Goal: Transaction & Acquisition: Purchase product/service

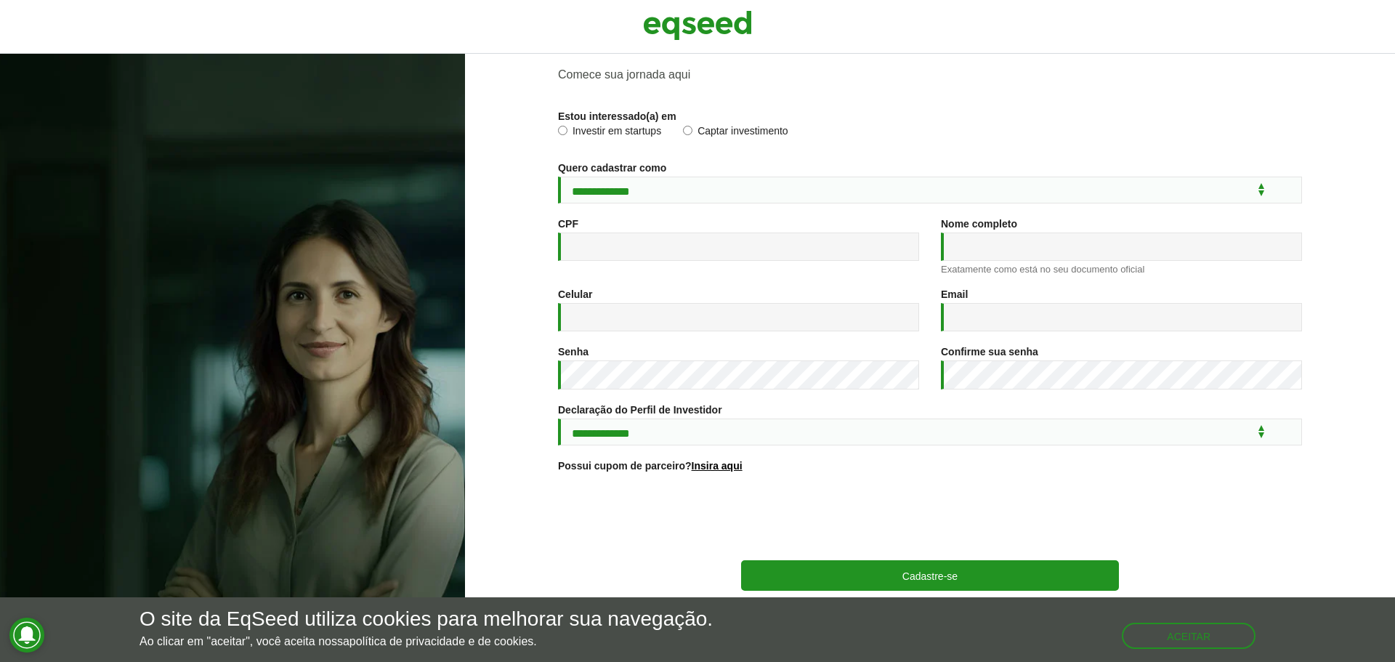
scroll to position [77, 0]
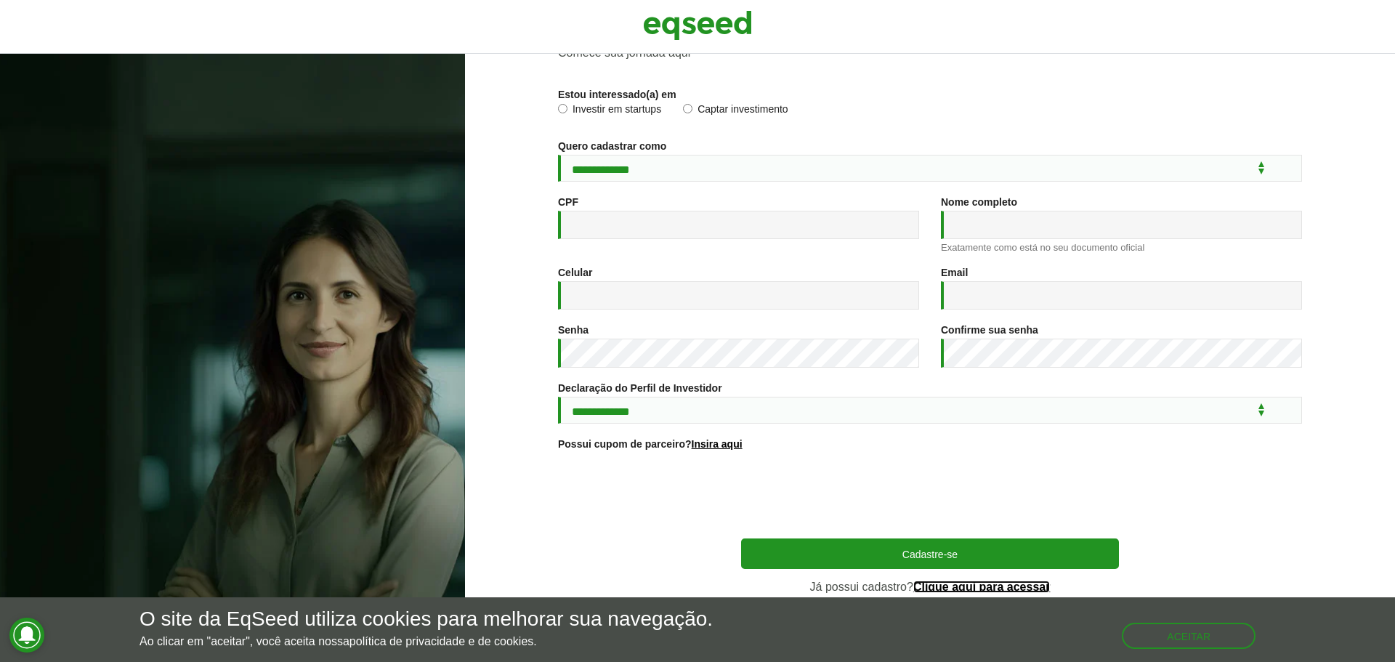
click at [998, 589] on link "Clique aqui para acessar" at bounding box center [982, 587] width 137 height 12
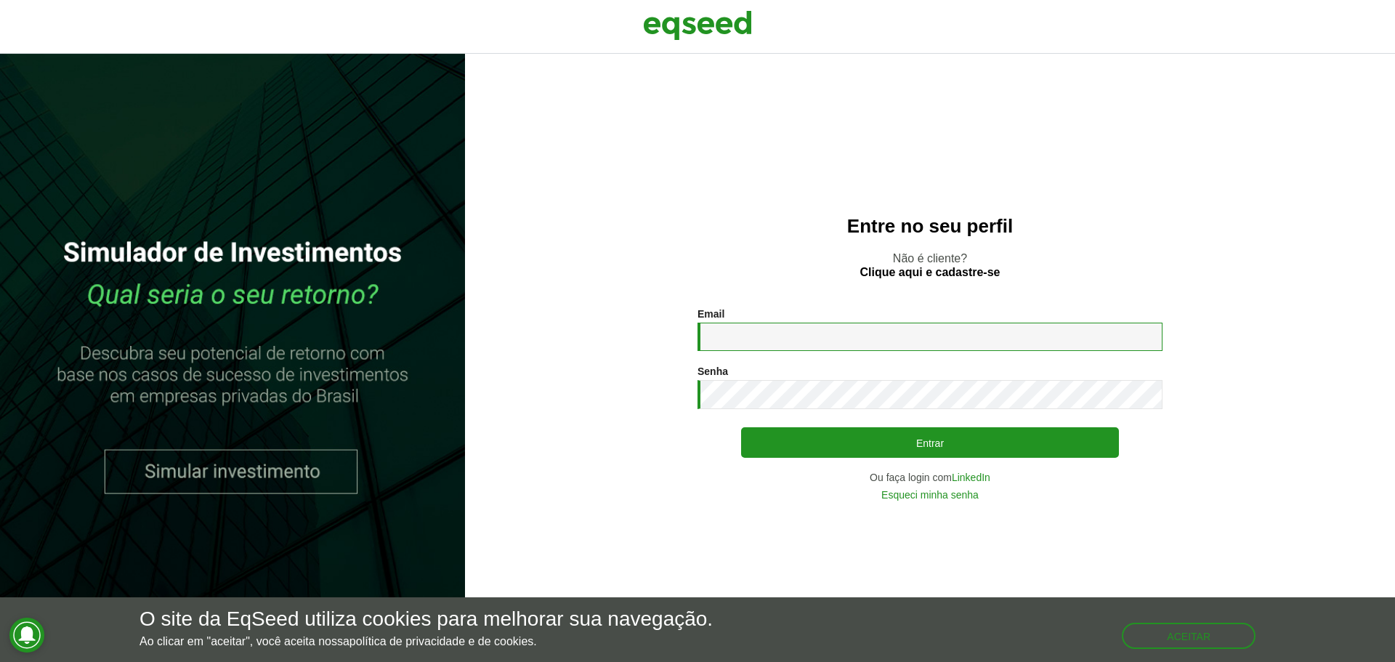
click at [754, 337] on input "Email *" at bounding box center [930, 337] width 465 height 28
type input "**********"
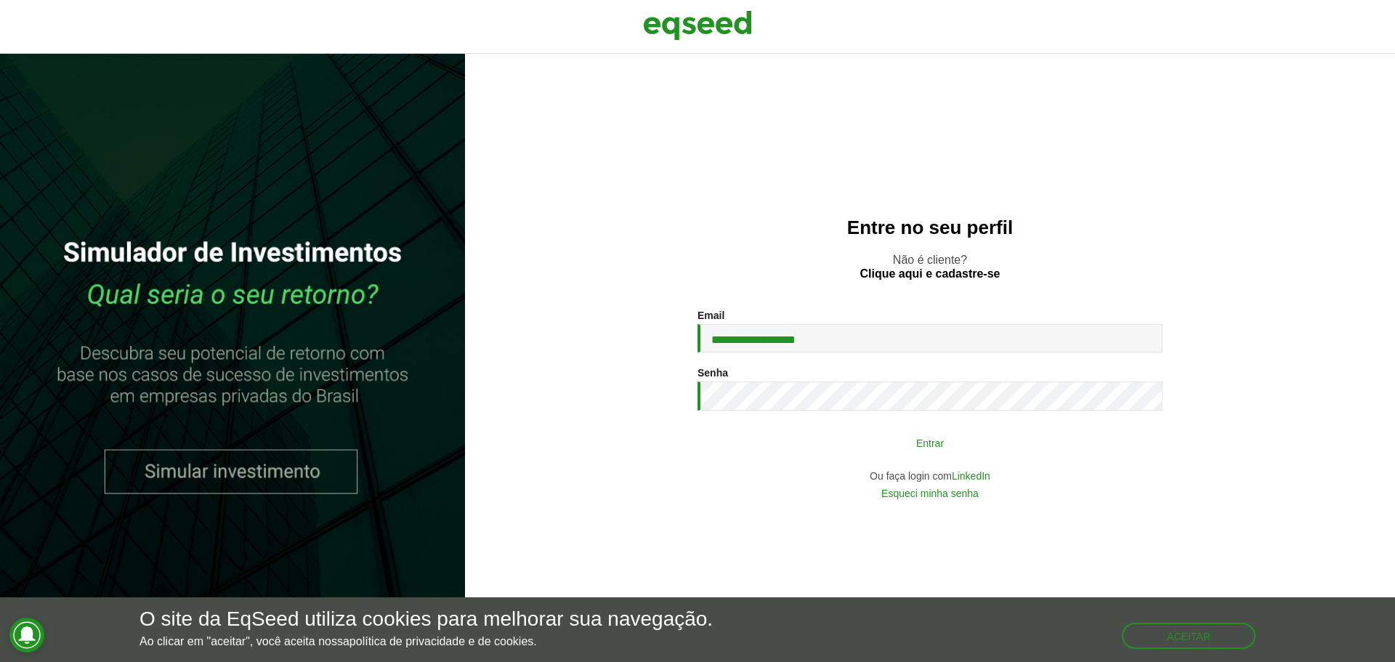
click at [849, 436] on button "Entrar" at bounding box center [930, 443] width 378 height 28
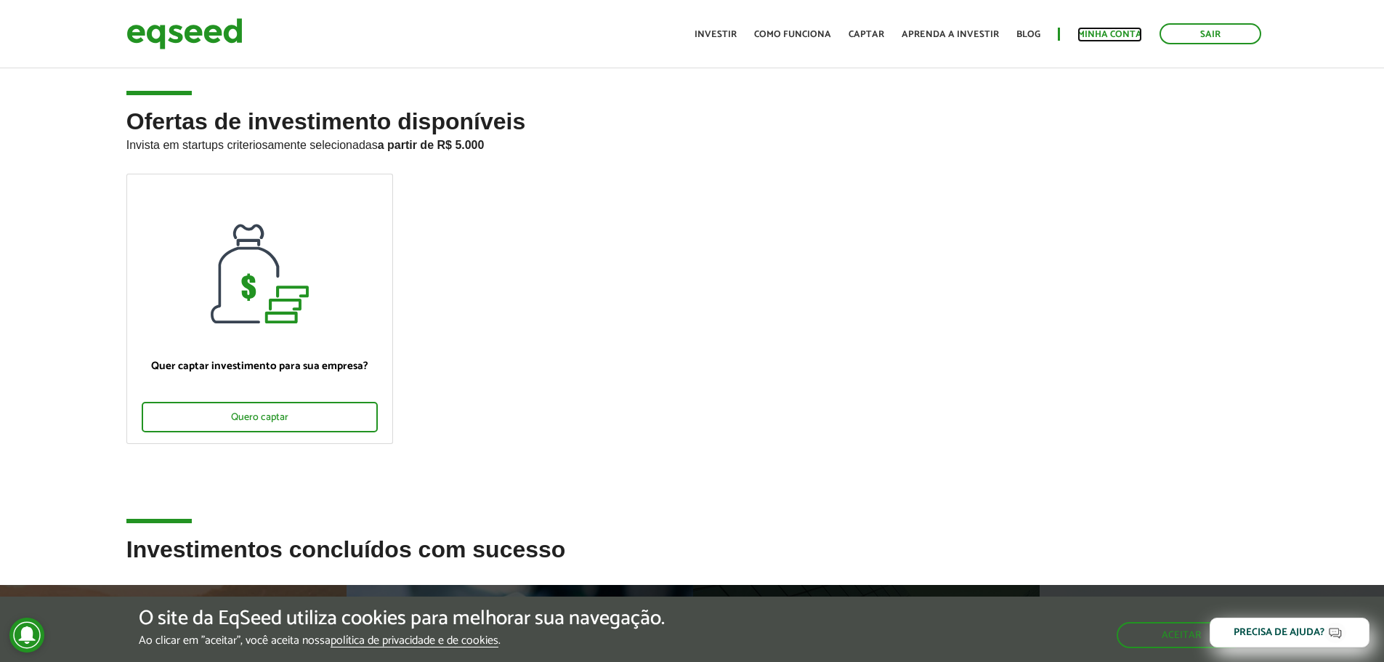
click at [1095, 31] on link "Minha conta" at bounding box center [1110, 34] width 65 height 9
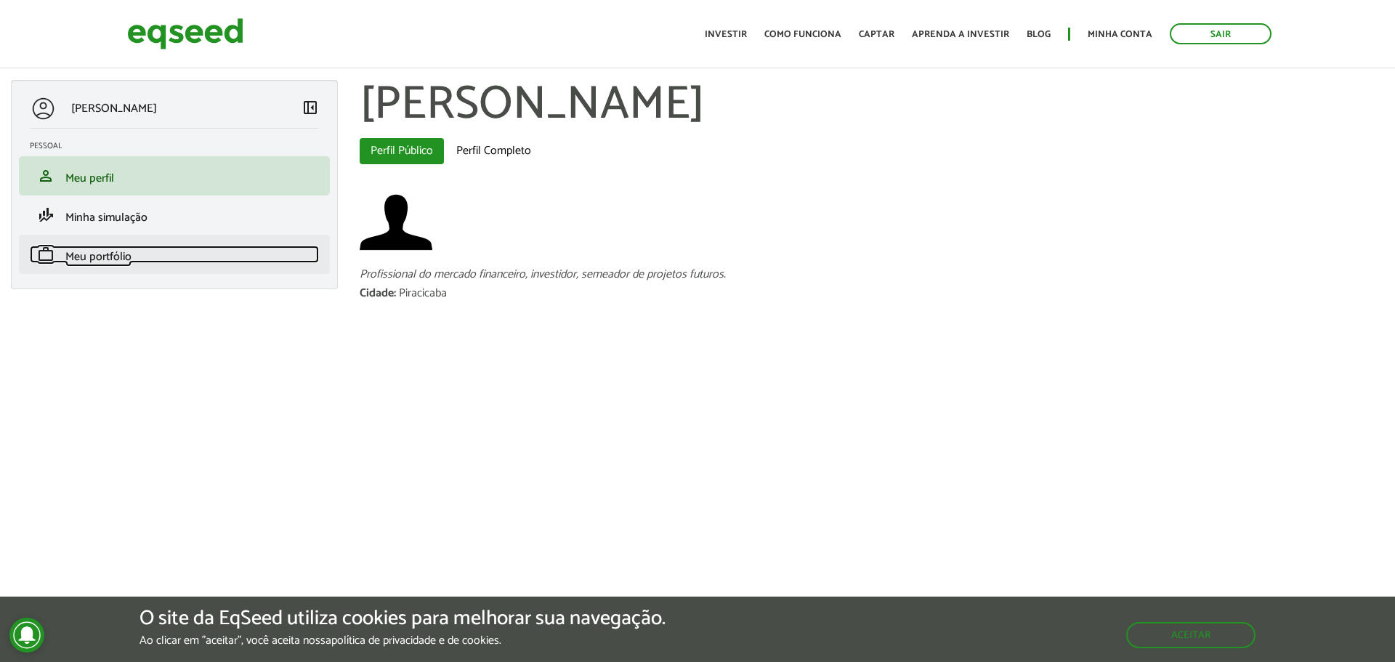
click at [101, 258] on span "Meu portfólio" at bounding box center [98, 257] width 66 height 20
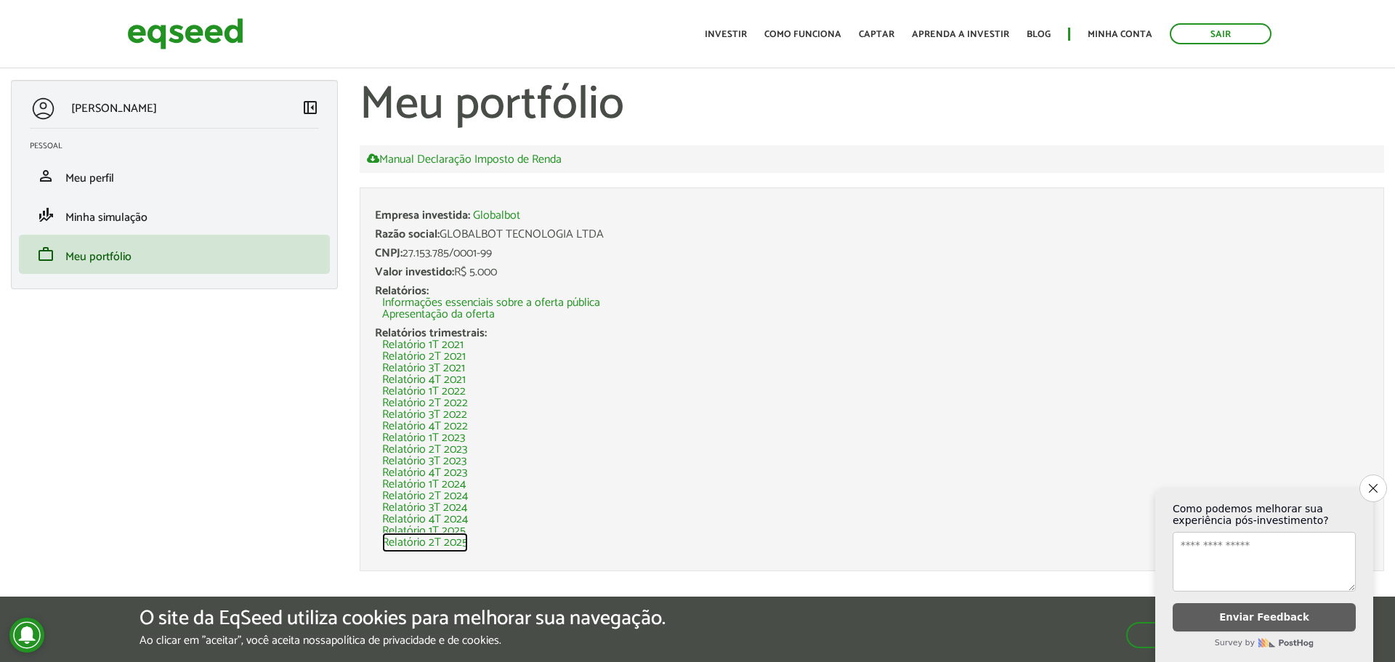
click at [435, 545] on link "Relatório 2T 2025" at bounding box center [425, 543] width 86 height 12
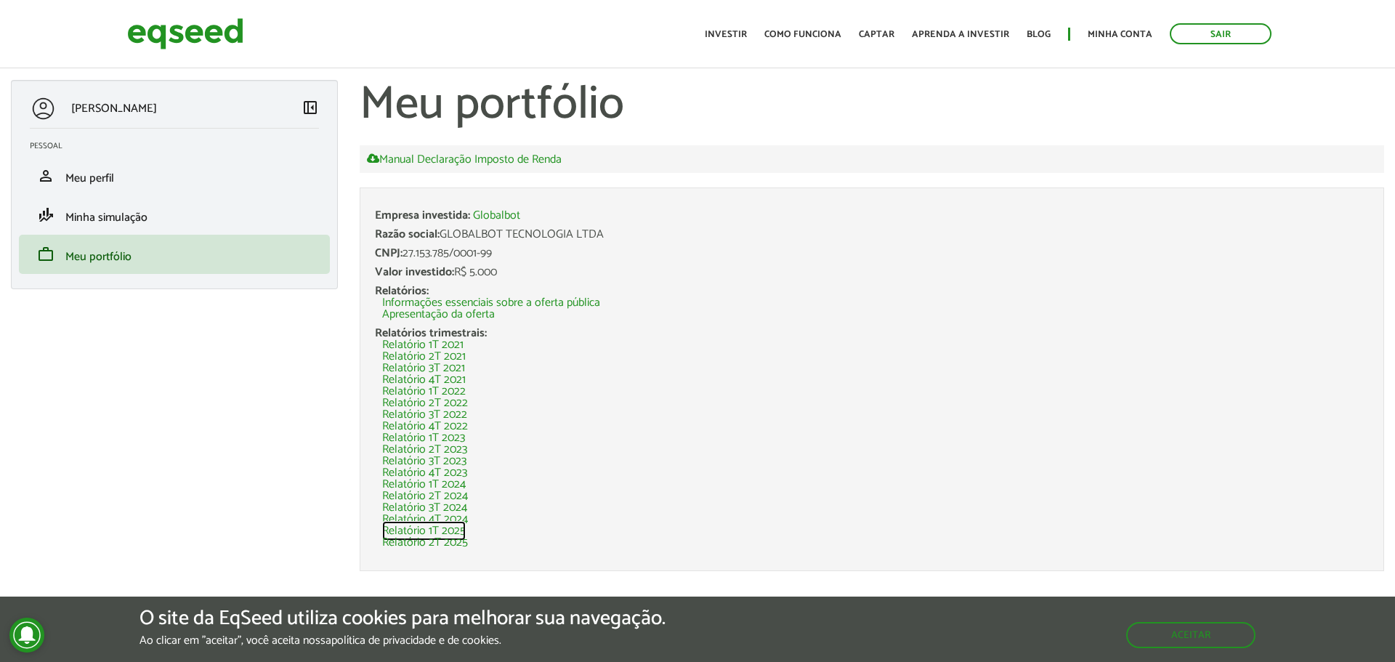
click at [438, 525] on link "Relatório 1T 2025" at bounding box center [424, 531] width 84 height 12
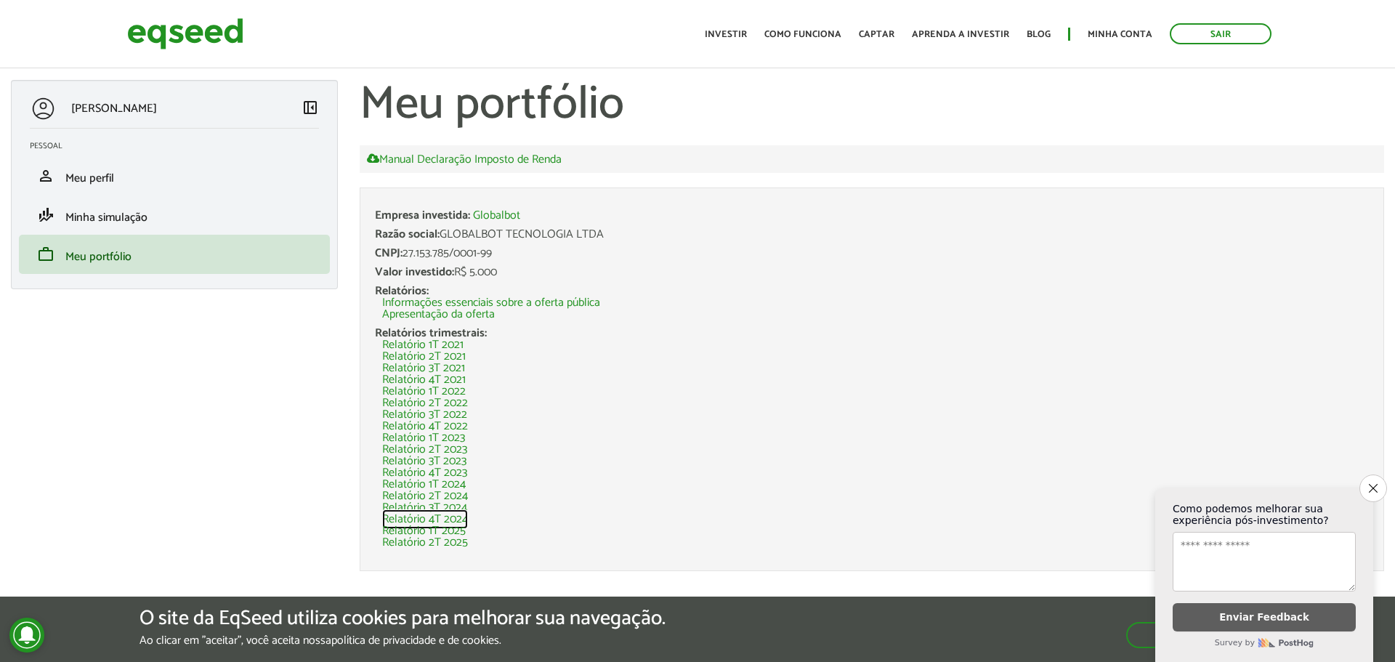
click at [407, 519] on link "Relatório 4T 2024" at bounding box center [425, 520] width 86 height 12
click at [156, 217] on link "finance_mode Minha simulação" at bounding box center [174, 214] width 289 height 17
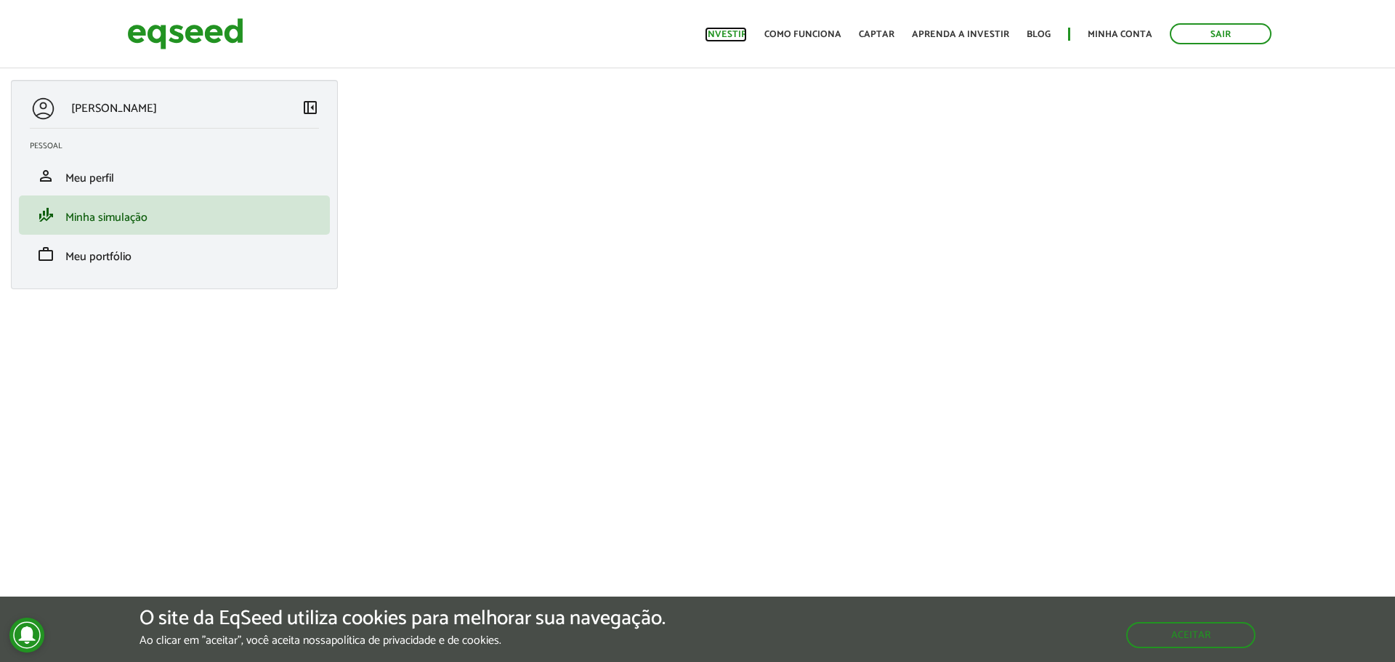
click at [729, 37] on link "Investir" at bounding box center [726, 34] width 42 height 9
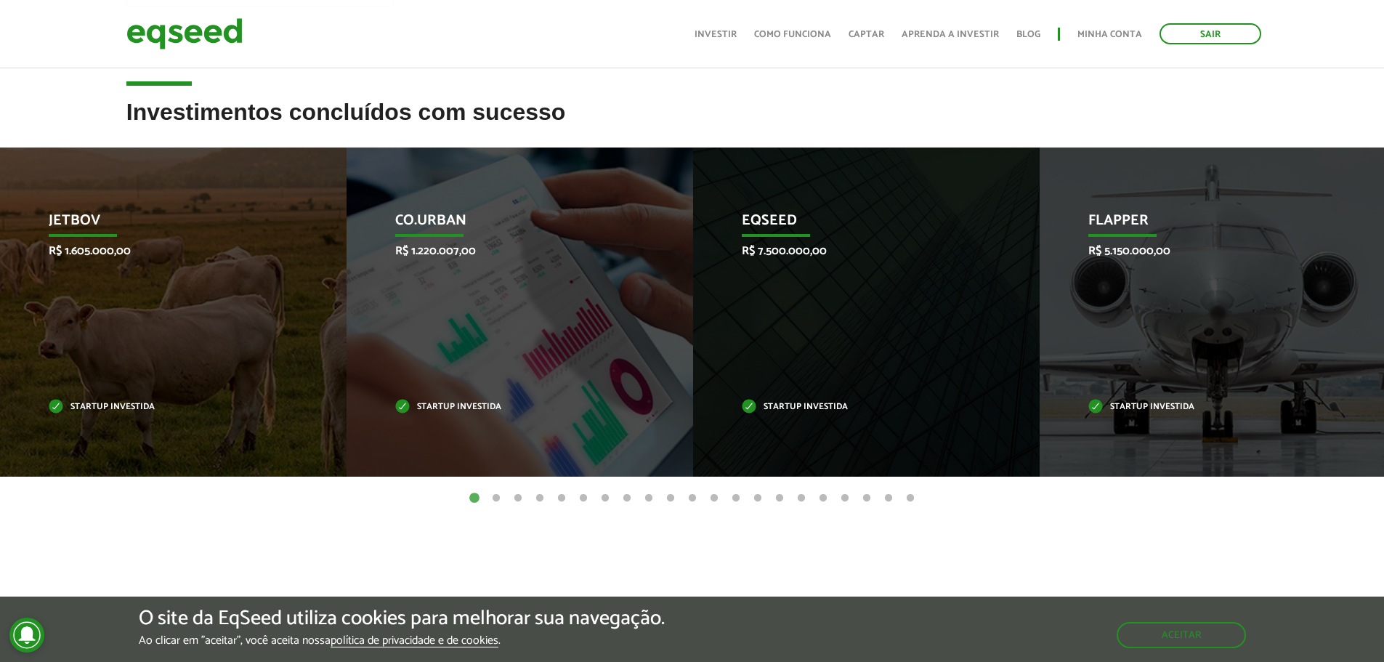
scroll to position [387, 0]
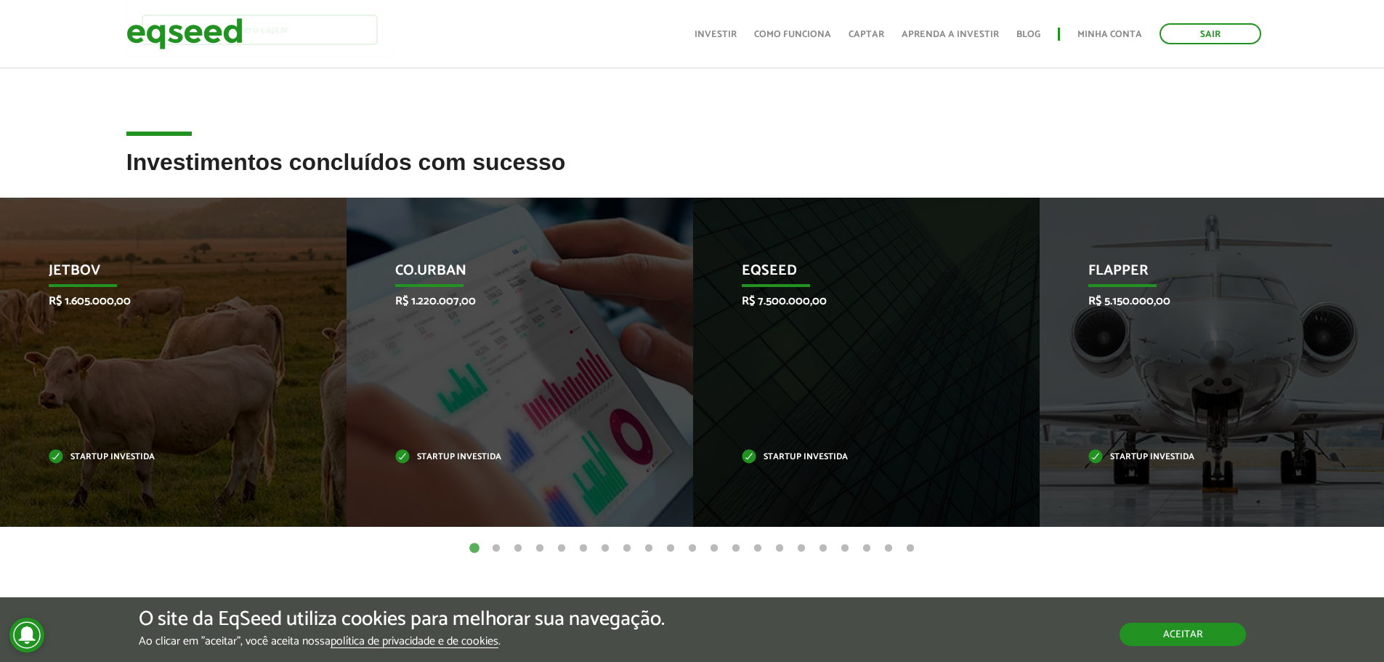
click at [1190, 637] on button "Aceitar" at bounding box center [1183, 634] width 126 height 23
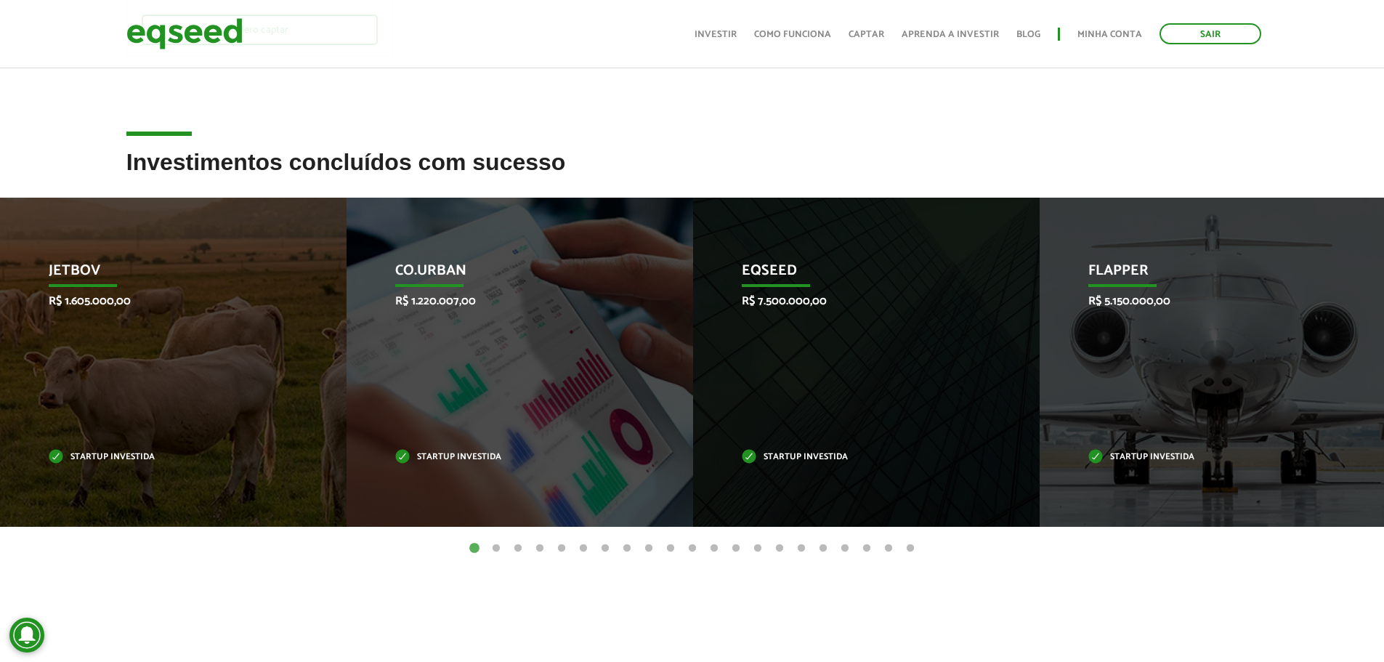
click at [494, 546] on button "2" at bounding box center [496, 548] width 15 height 15
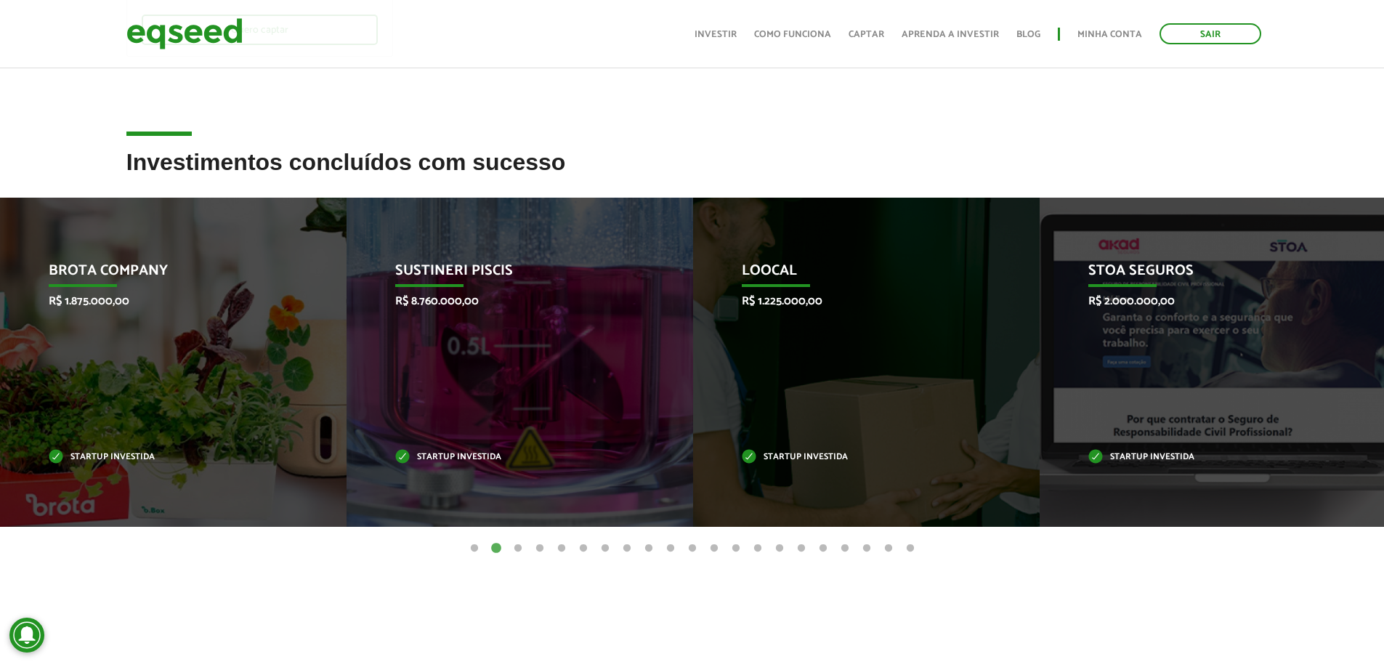
drag, startPoint x: 517, startPoint y: 549, endPoint x: 517, endPoint y: 557, distance: 8.0
click at [517, 555] on button "3" at bounding box center [518, 548] width 15 height 15
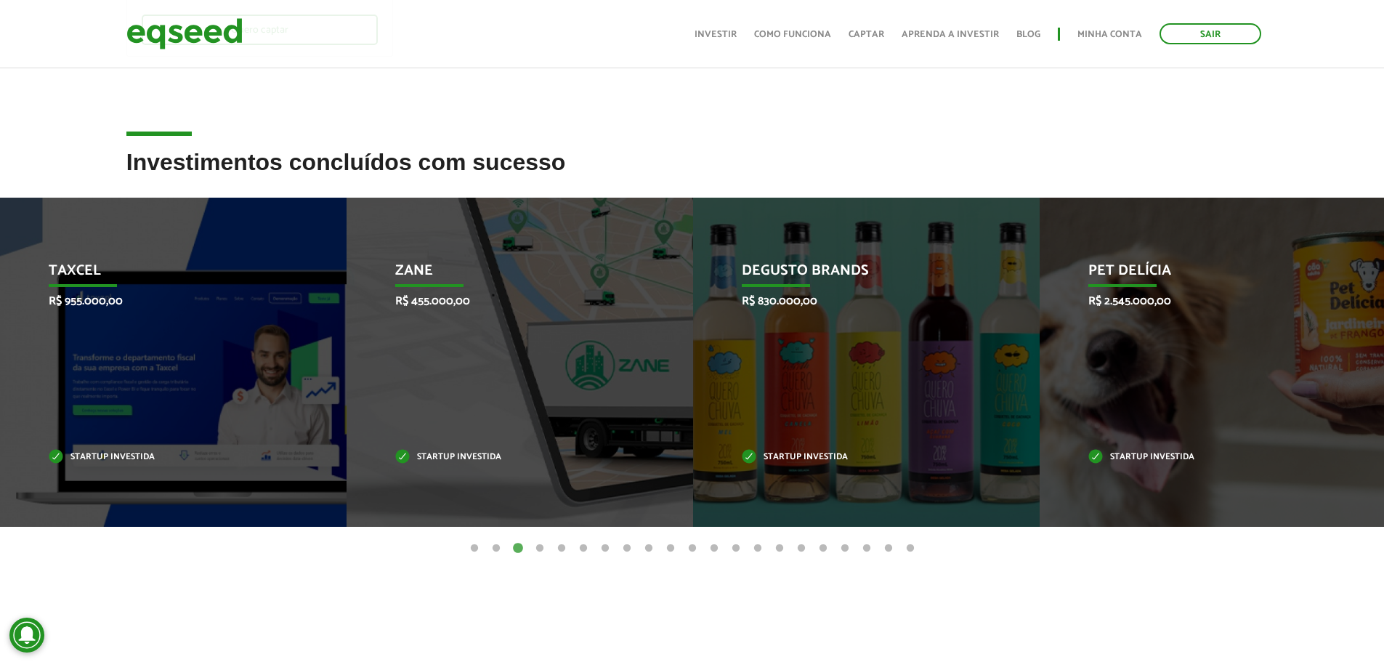
click at [540, 549] on button "4" at bounding box center [540, 548] width 15 height 15
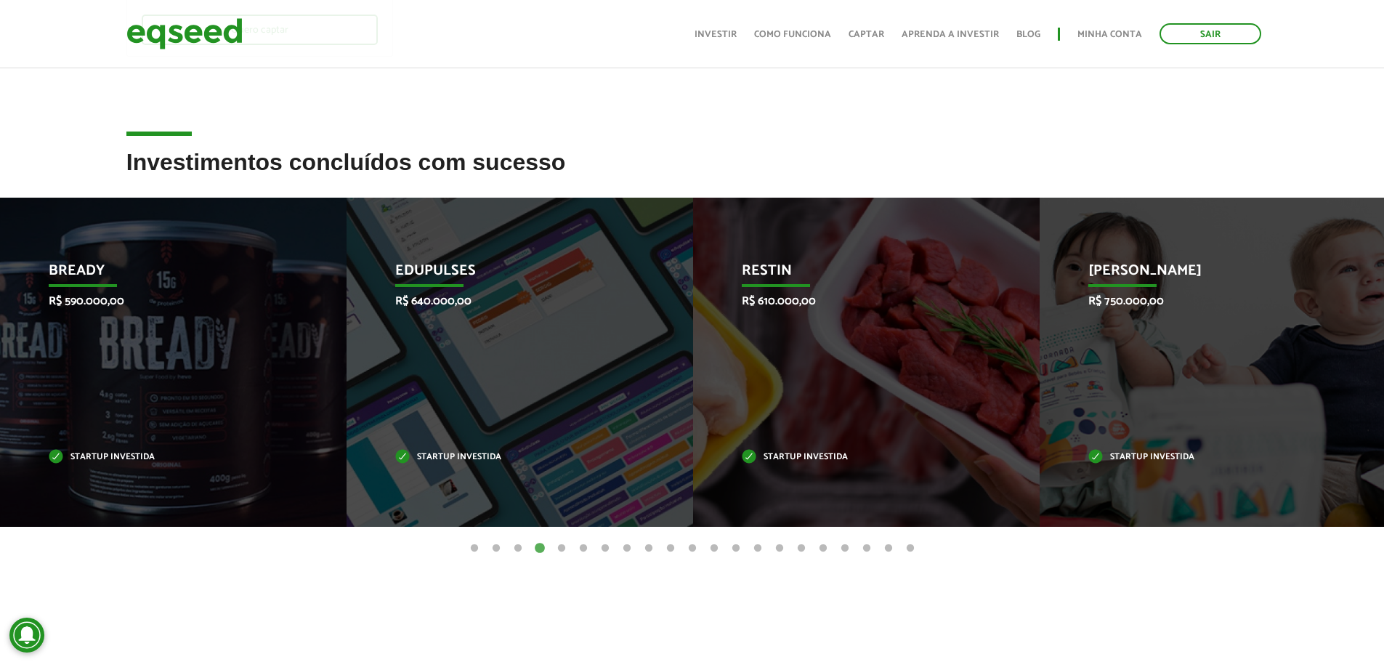
click at [561, 549] on button "5" at bounding box center [562, 548] width 15 height 15
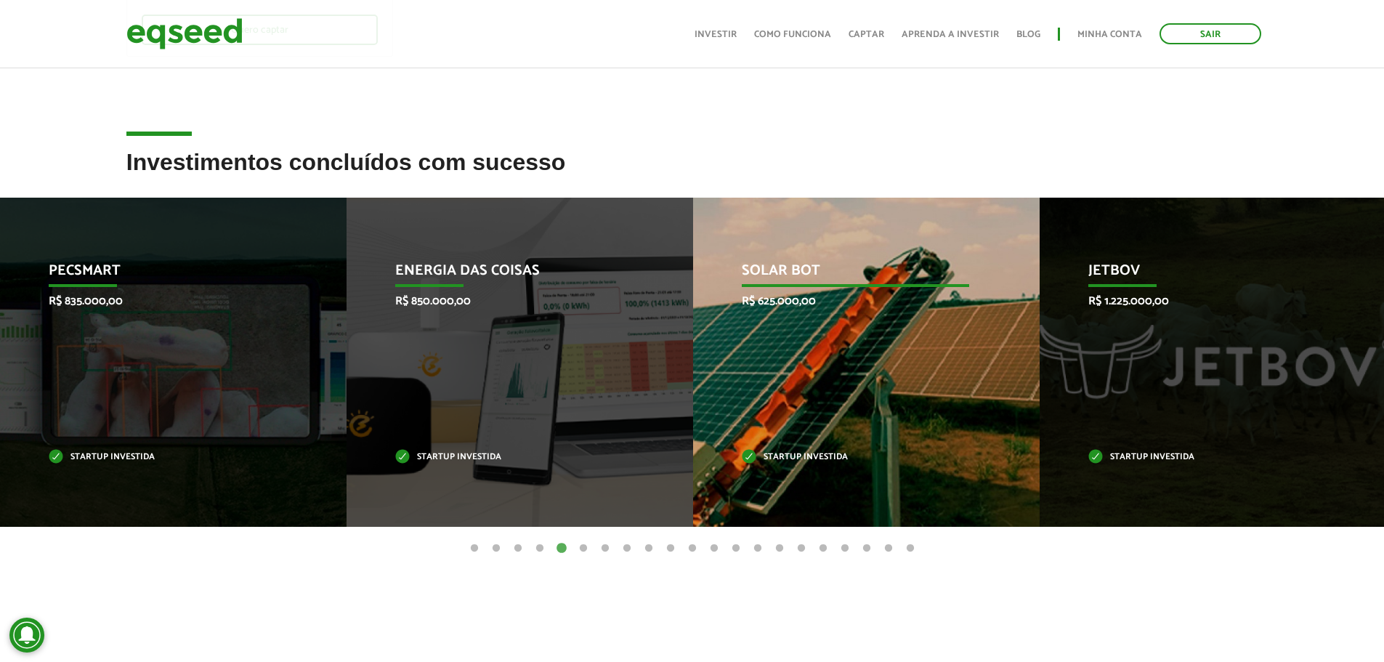
click at [791, 467] on div "Solar Bot R$ 625.000,00 Startup investida" at bounding box center [855, 362] width 325 height 329
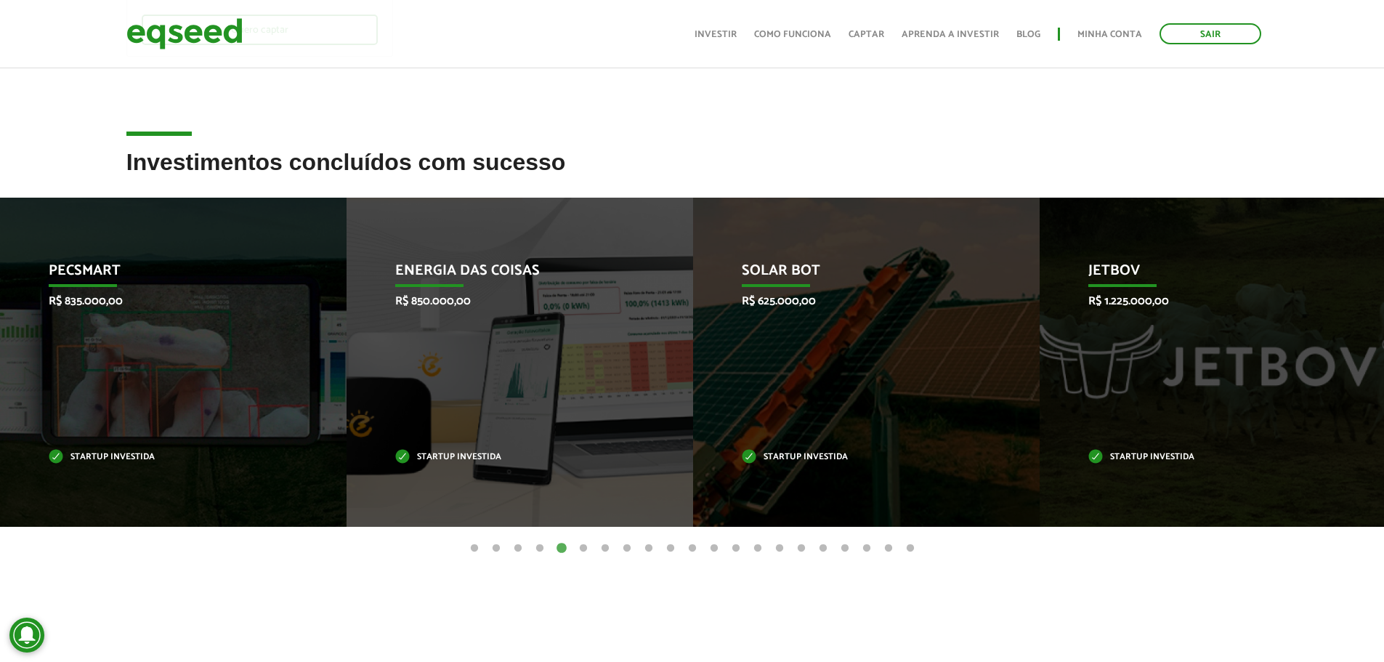
click at [585, 549] on button "6" at bounding box center [583, 548] width 15 height 15
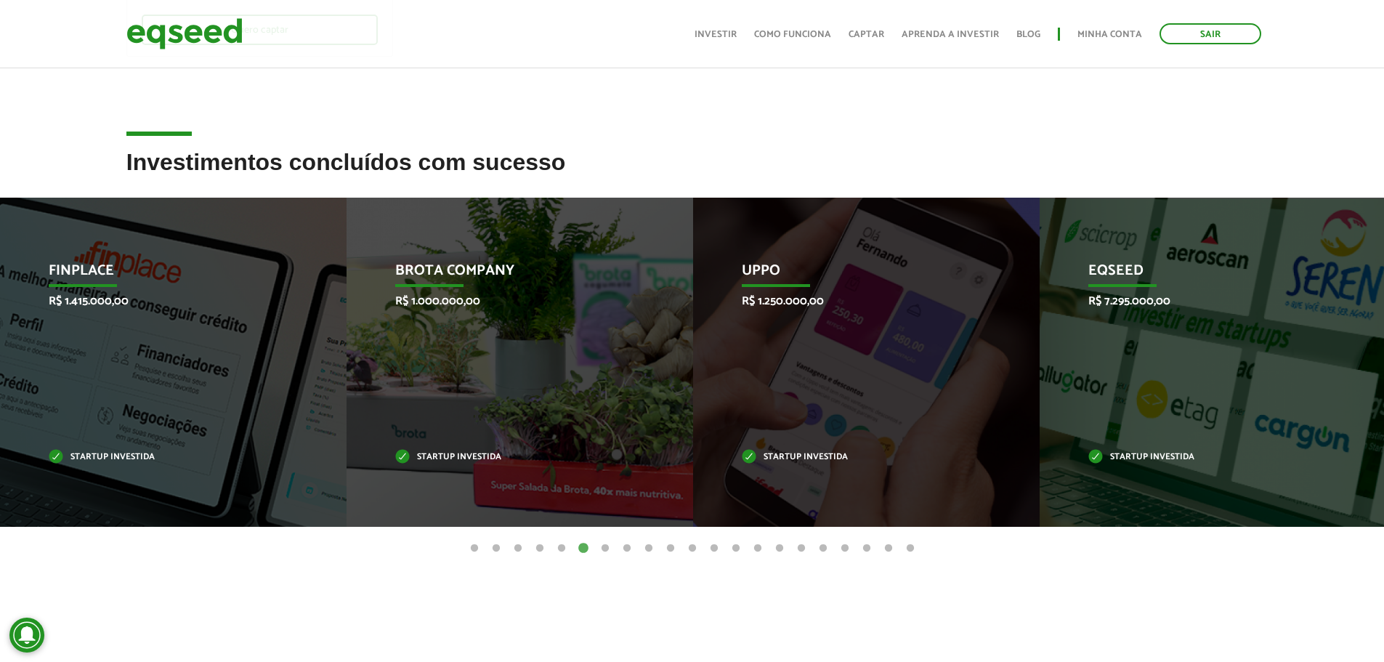
click at [605, 550] on button "7" at bounding box center [605, 548] width 15 height 15
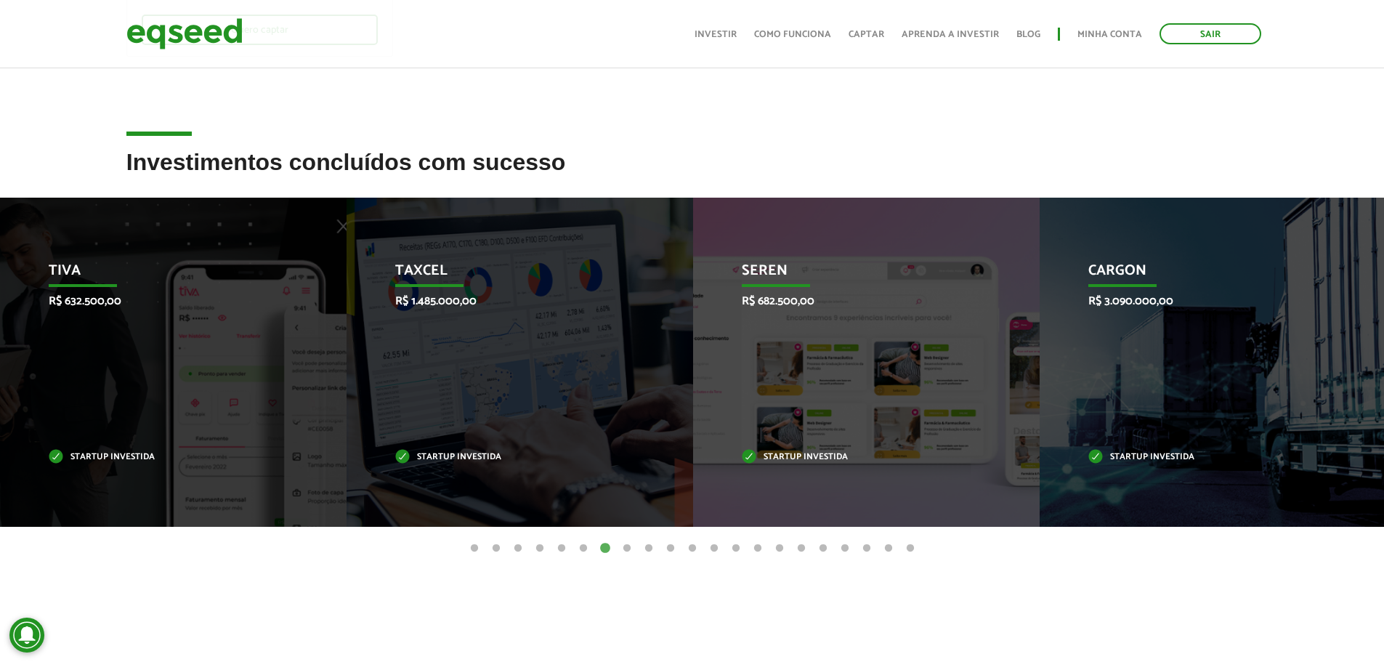
click at [629, 548] on button "8" at bounding box center [627, 548] width 15 height 15
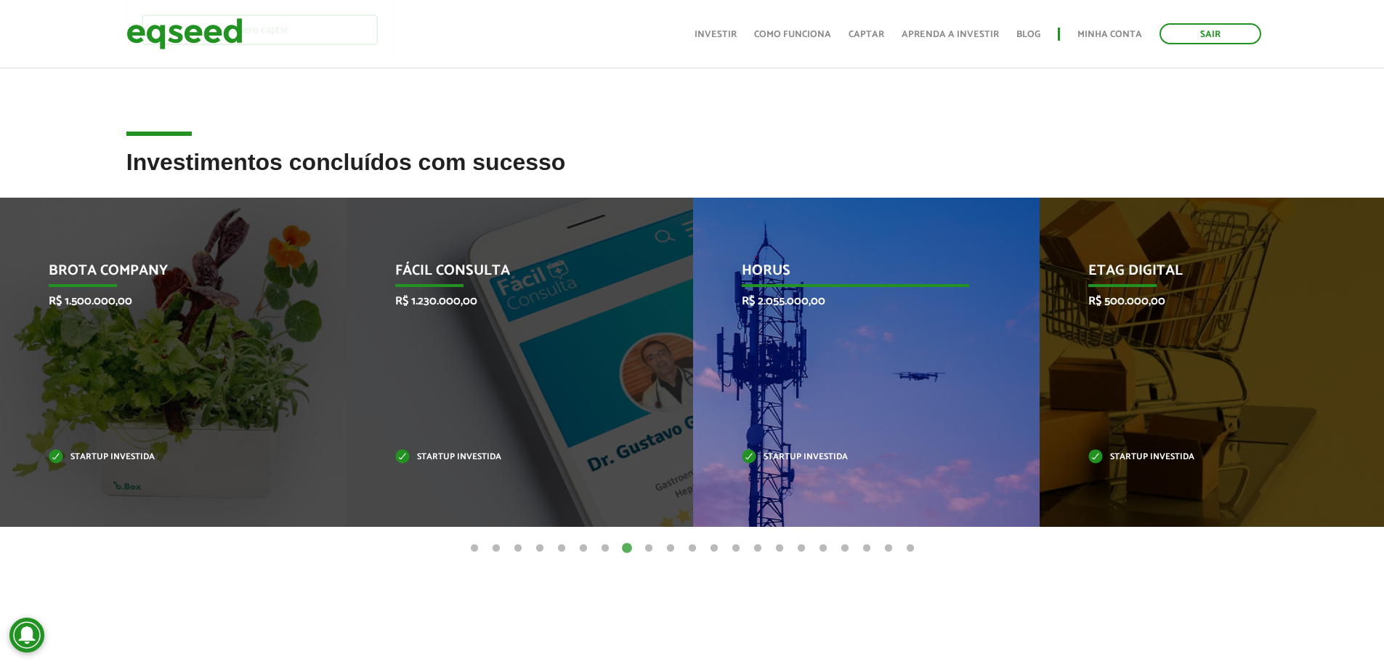
click at [770, 457] on p "Startup investida" at bounding box center [855, 458] width 227 height 8
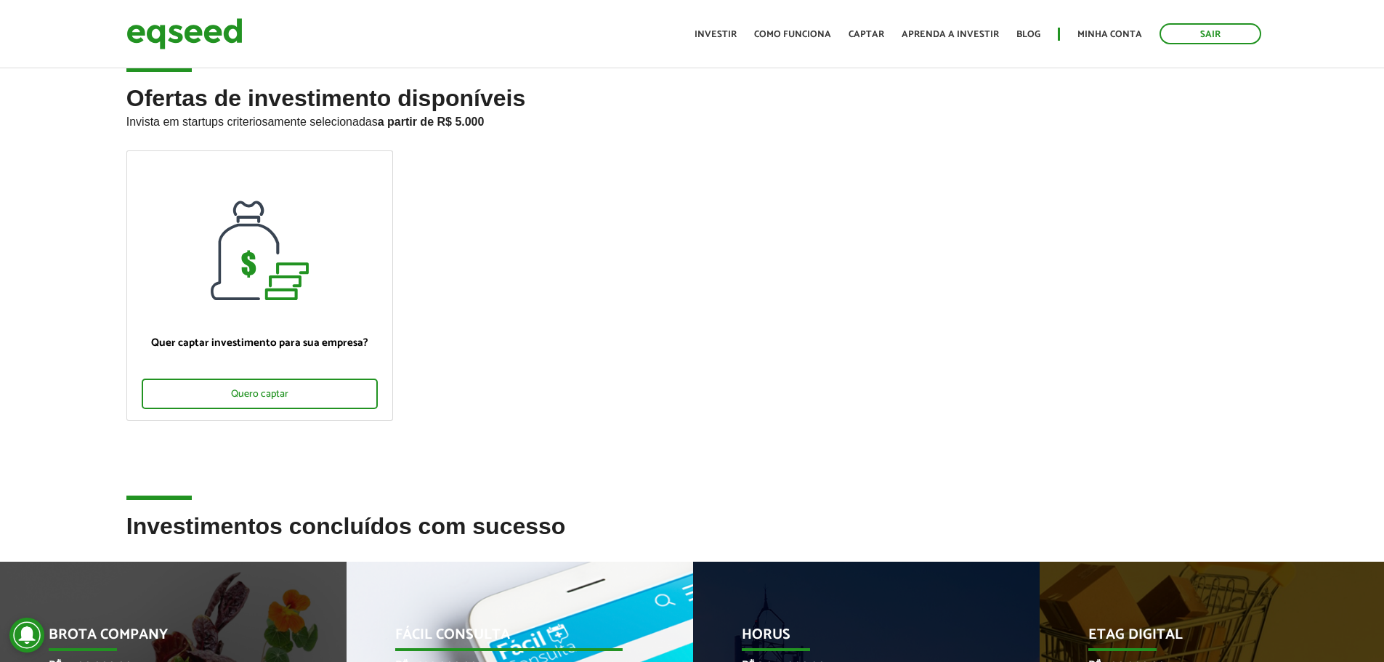
scroll to position [0, 0]
